Goal: Task Accomplishment & Management: Manage account settings

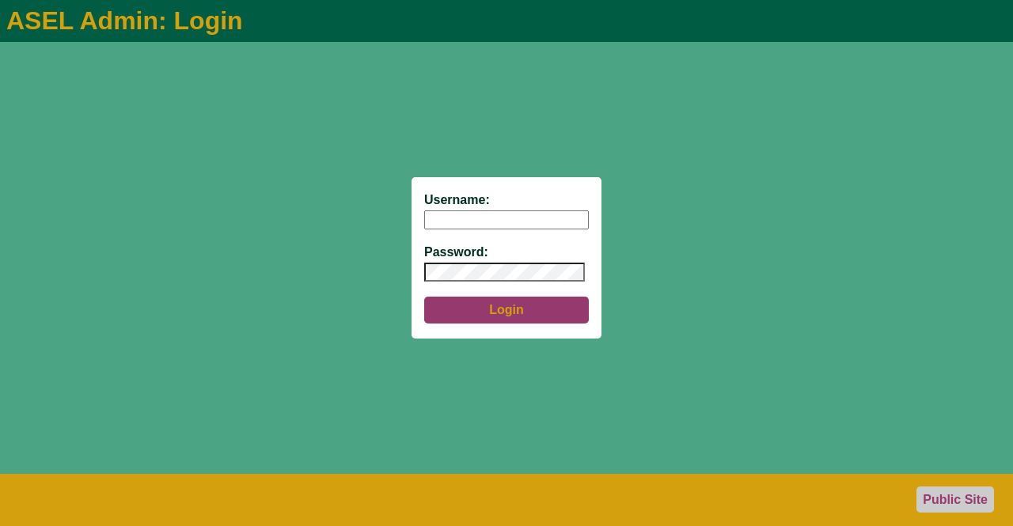
type input "aseladmin"
click at [495, 313] on button "Login" at bounding box center [506, 310] width 165 height 27
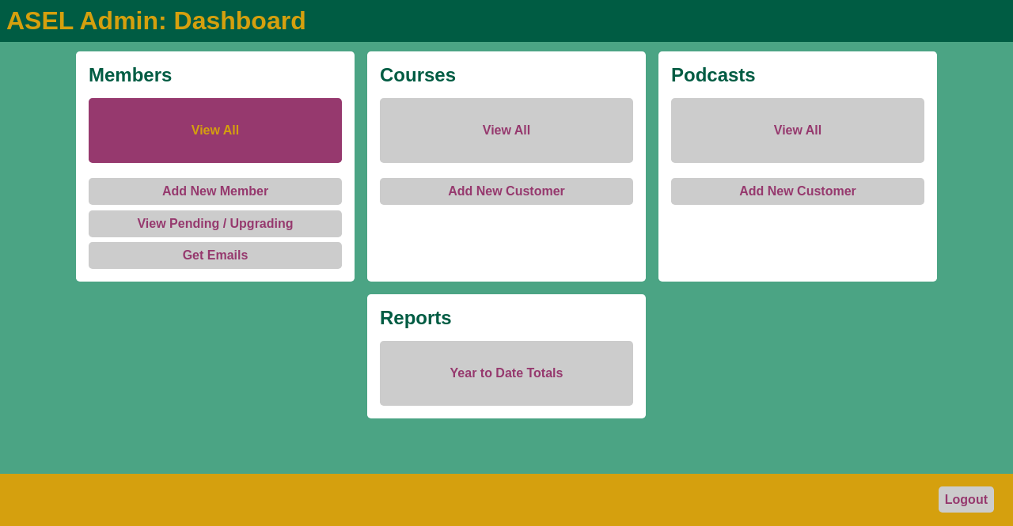
click at [199, 124] on link "View All" at bounding box center [215, 130] width 253 height 65
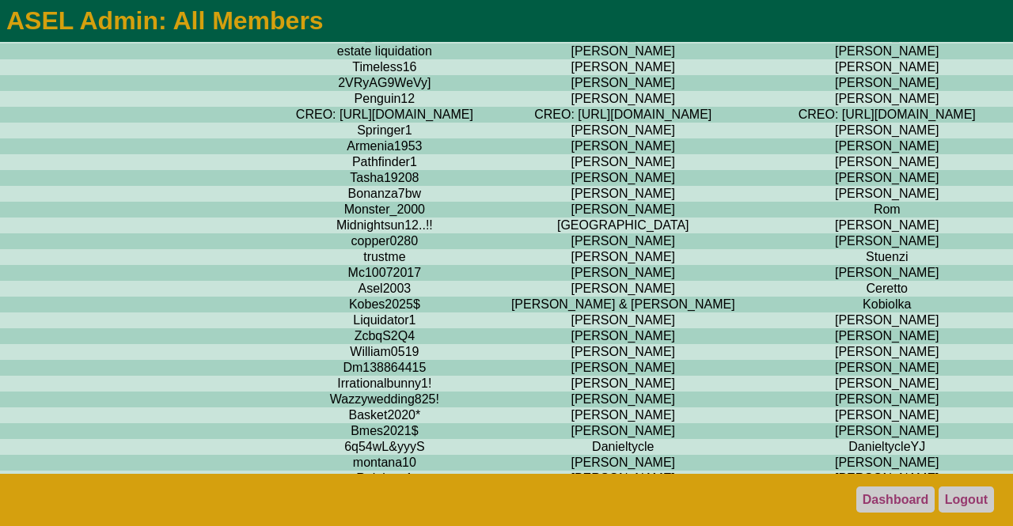
scroll to position [2518, 692]
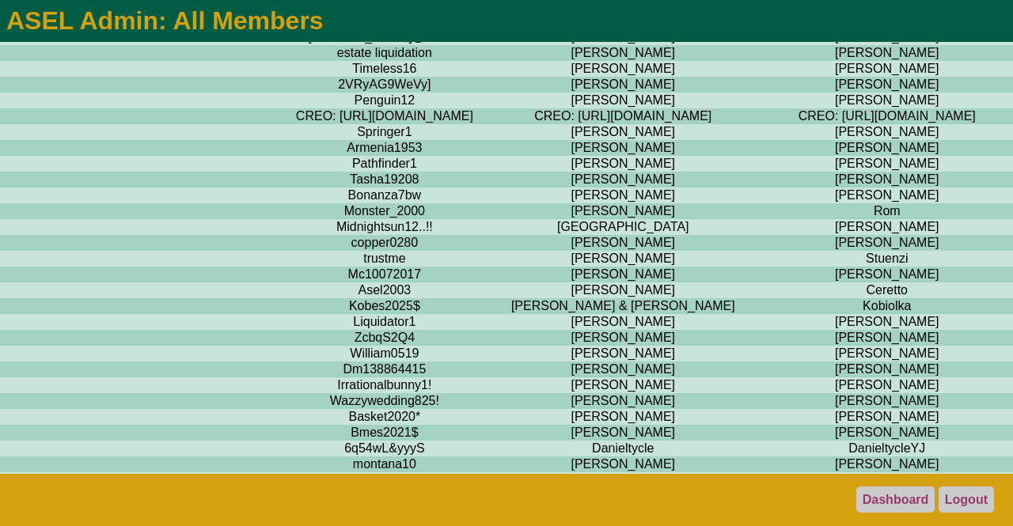
click at [763, 108] on td "[PERSON_NAME]" at bounding box center [887, 101] width 248 height 16
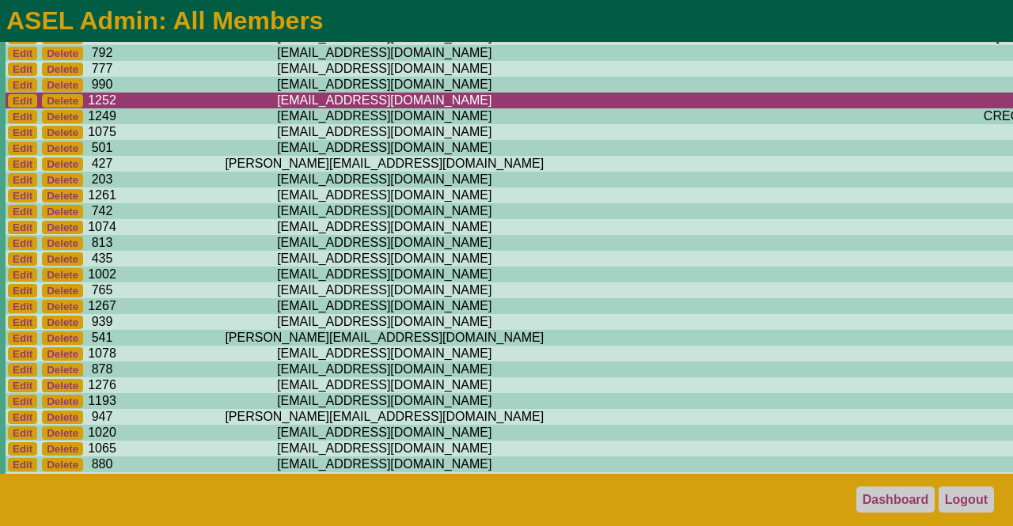
scroll to position [2518, 0]
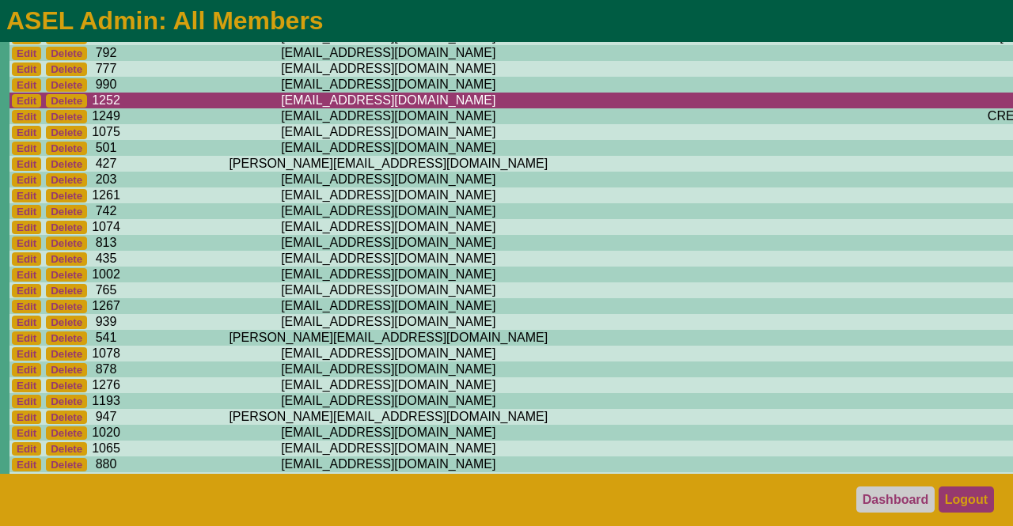
click at [962, 499] on link "Logout" at bounding box center [966, 500] width 55 height 26
